Goal: Navigation & Orientation: Find specific page/section

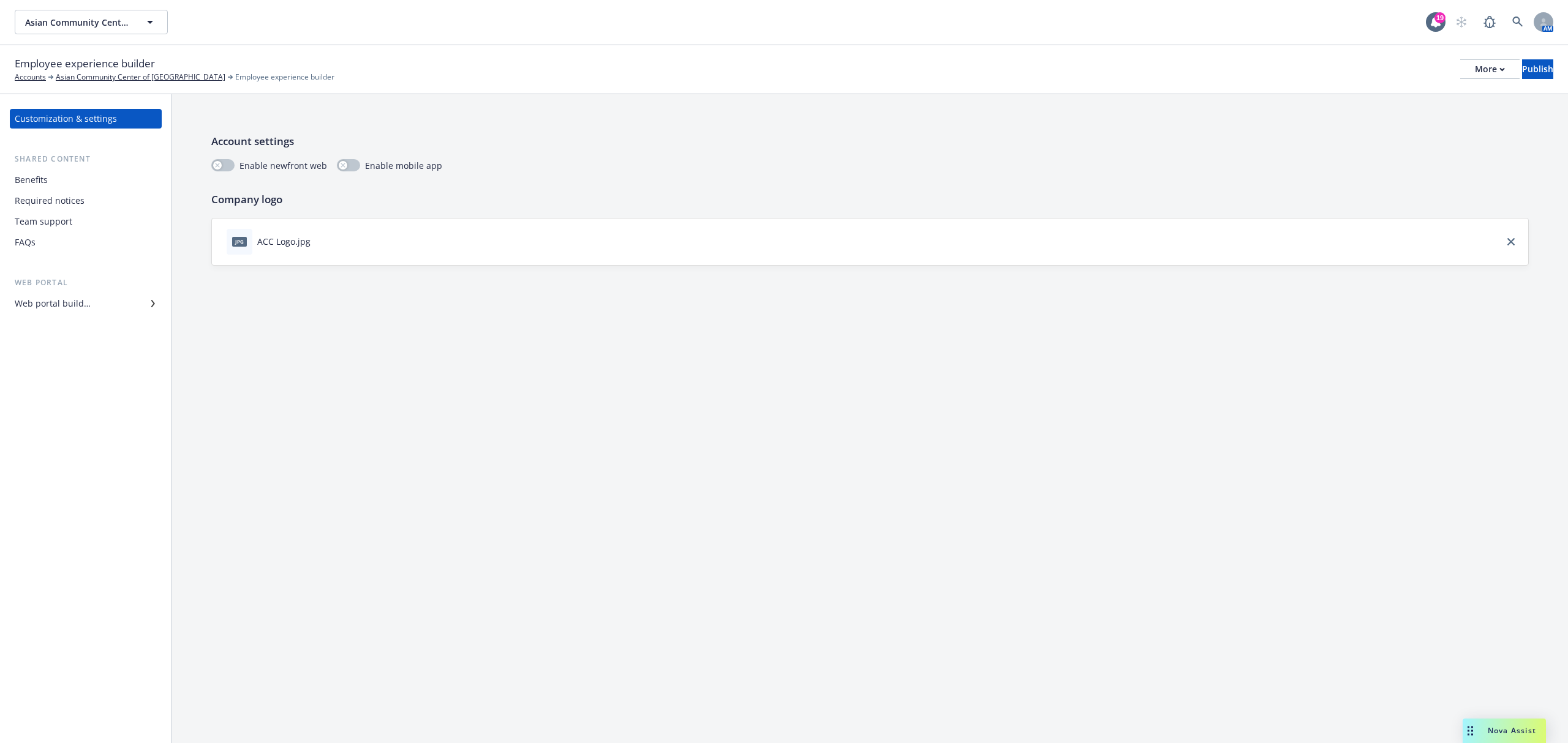
click at [116, 302] on div "Web portal builder" at bounding box center [86, 303] width 142 height 19
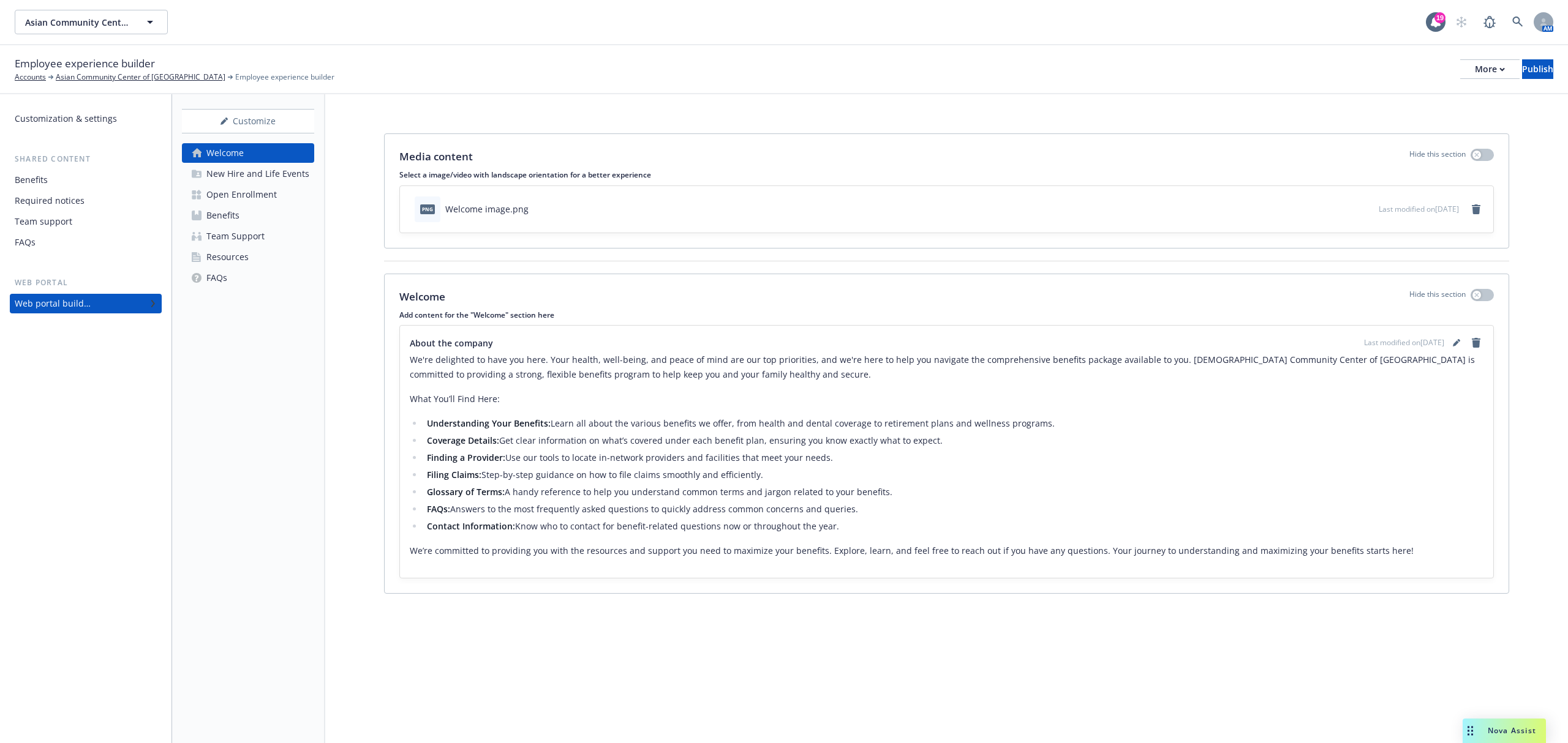
click at [272, 174] on div "New Hire and Life Events" at bounding box center [258, 173] width 103 height 19
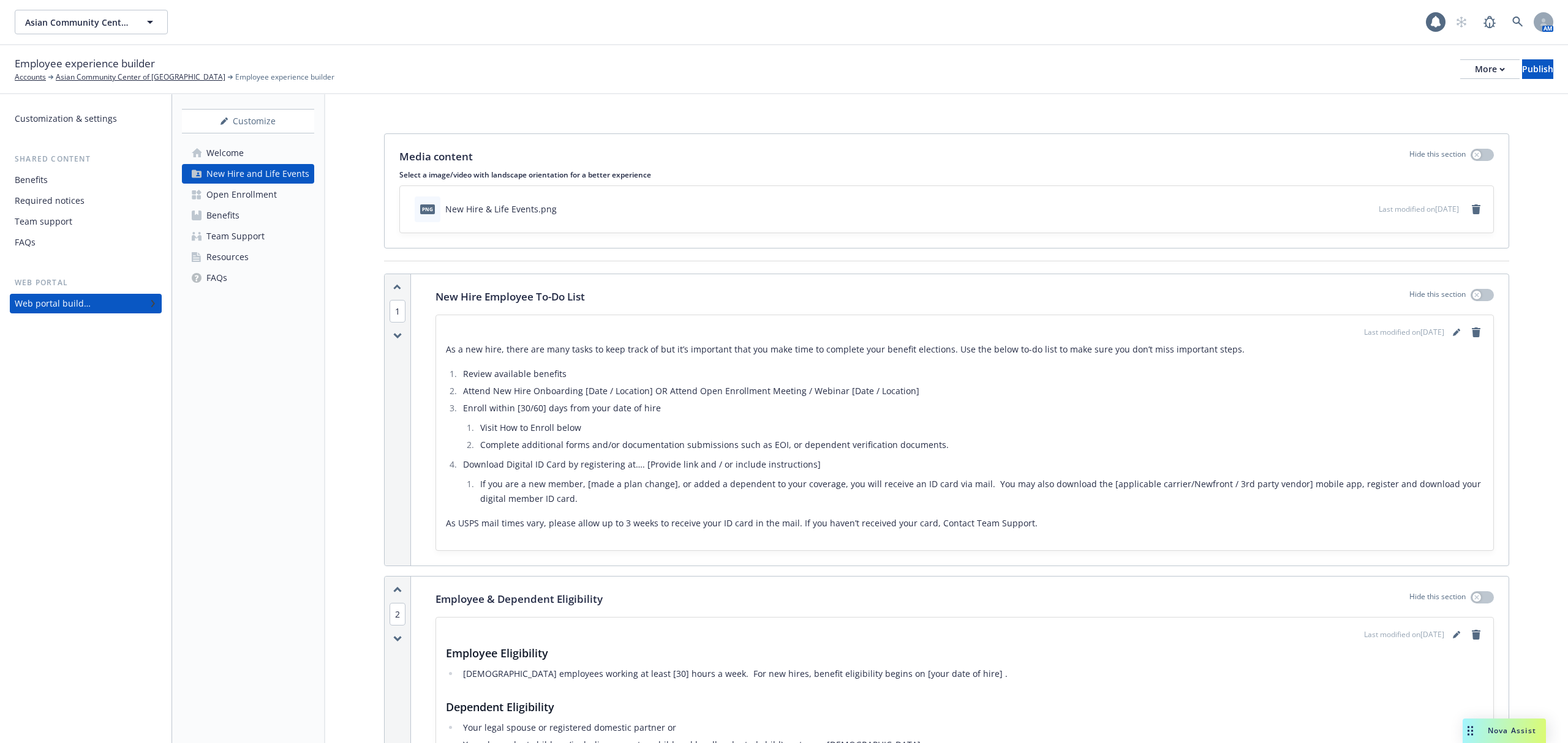
click at [260, 191] on div "Open Enrollment" at bounding box center [241, 194] width 70 height 19
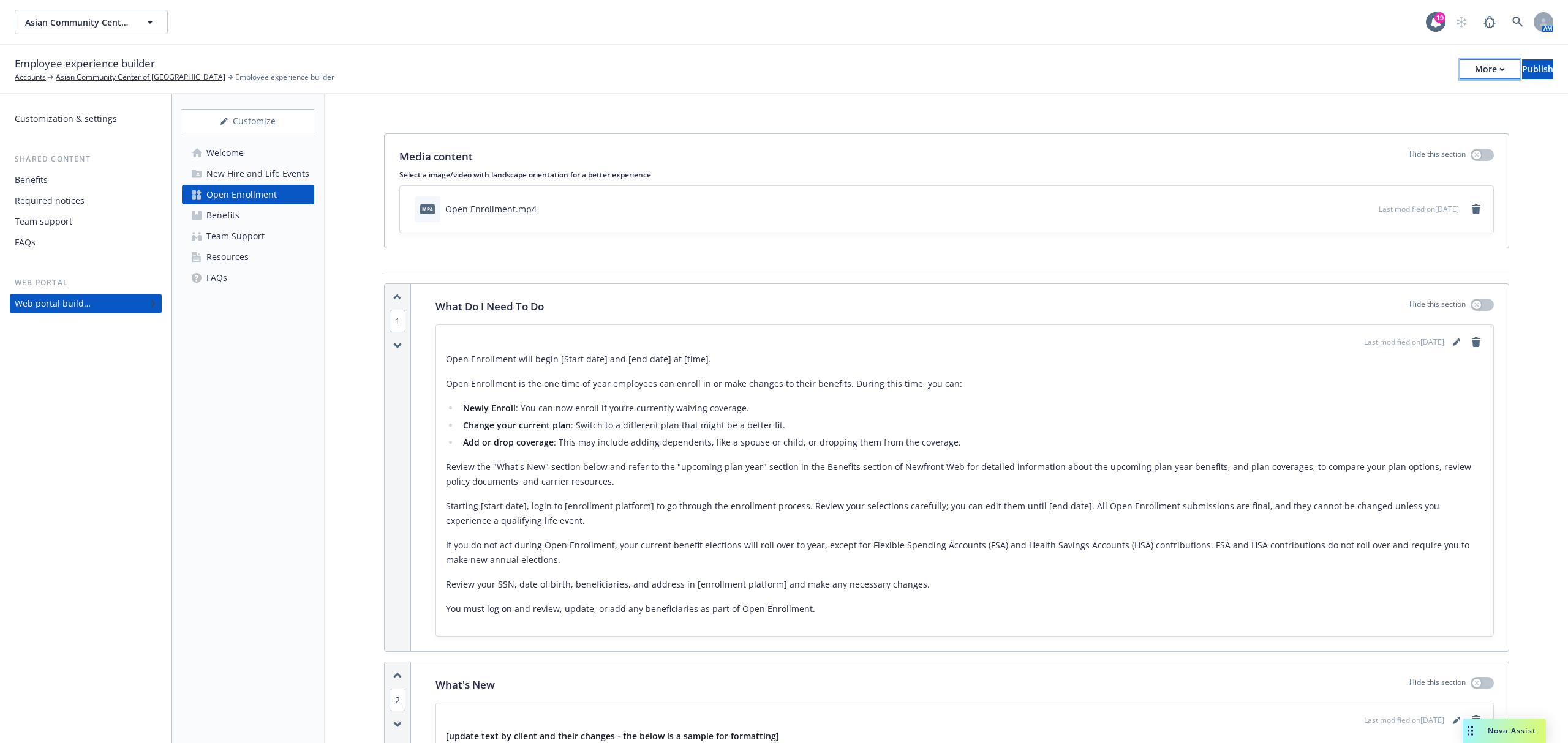
click at [1475, 71] on div "More" at bounding box center [1490, 70] width 30 height 19
click at [61, 111] on div "Customization & settings" at bounding box center [66, 118] width 102 height 19
